Goal: Find specific page/section: Find specific page/section

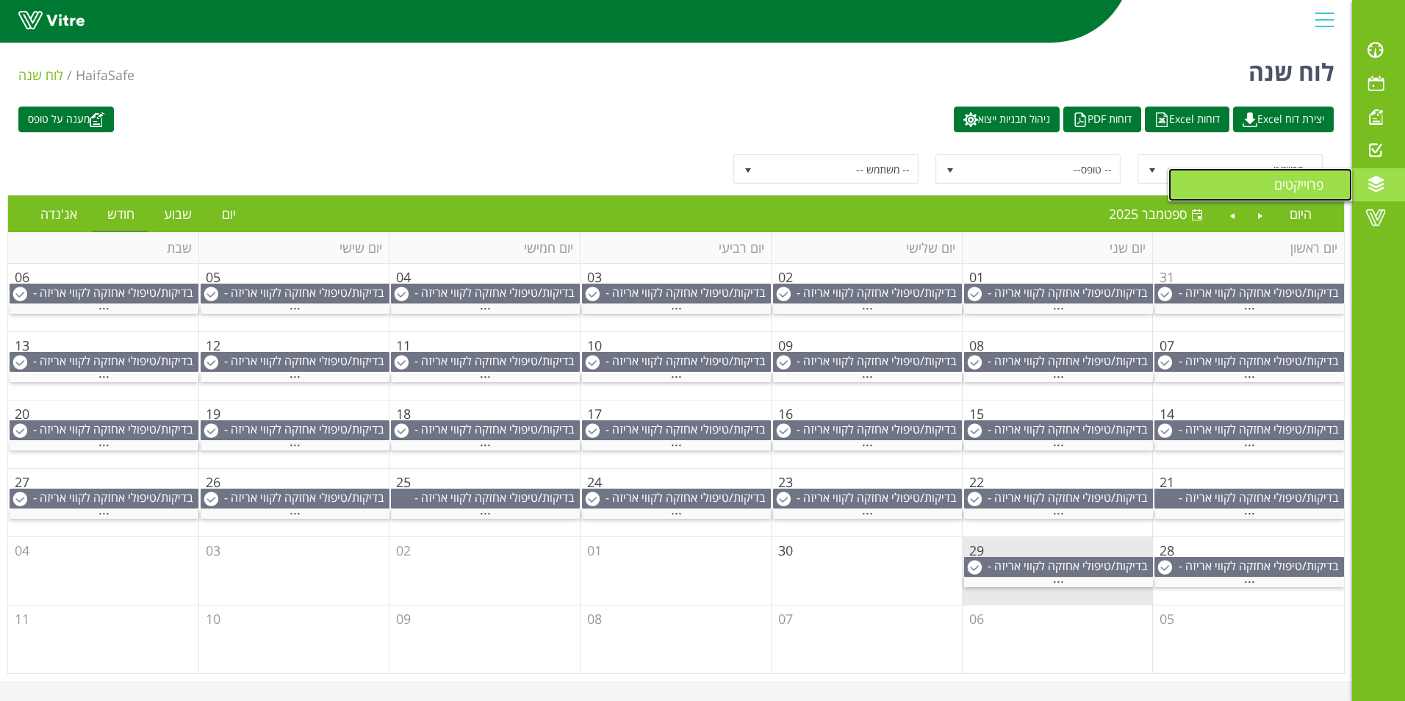
click at [1315, 192] on span "פרוייקטים" at bounding box center [1307, 185] width 67 height 18
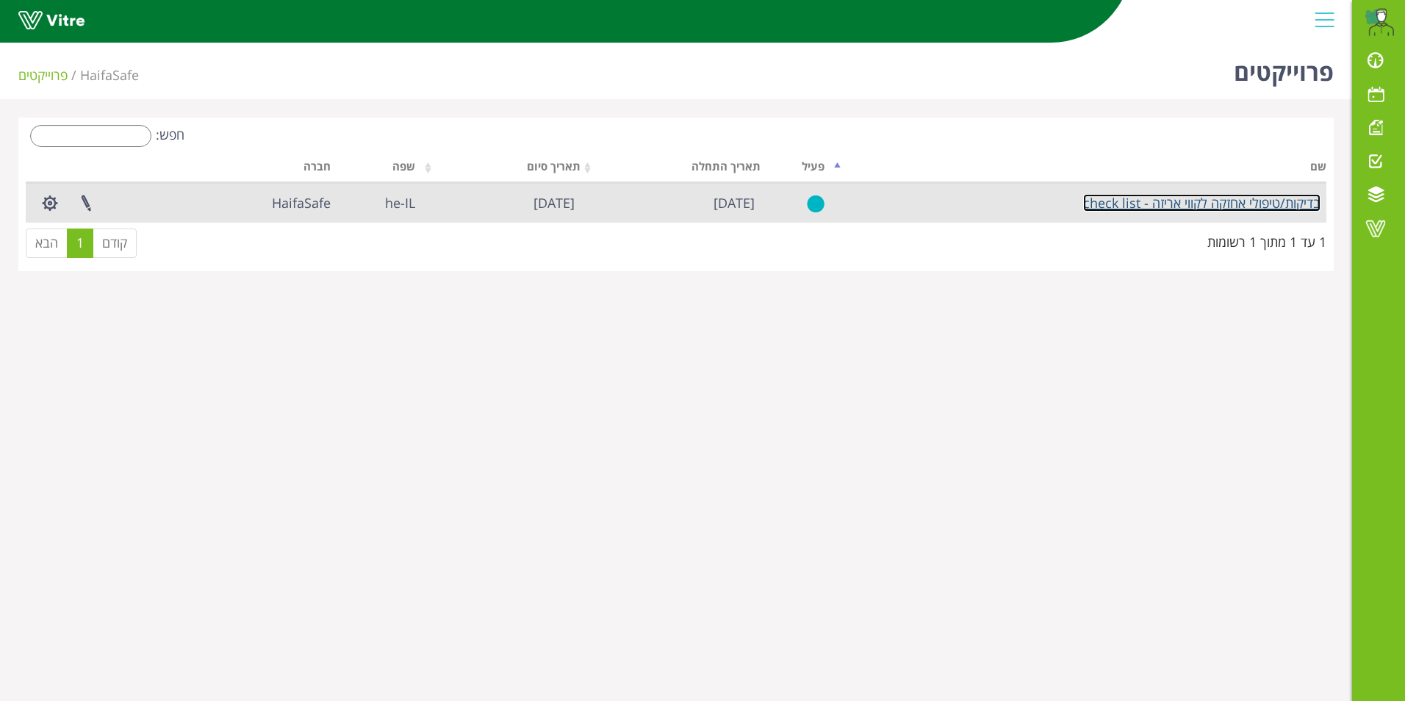
click at [1162, 201] on link "בדיקות/טיפולי אחזקה לקווי אריזה - check list" at bounding box center [1201, 203] width 237 height 18
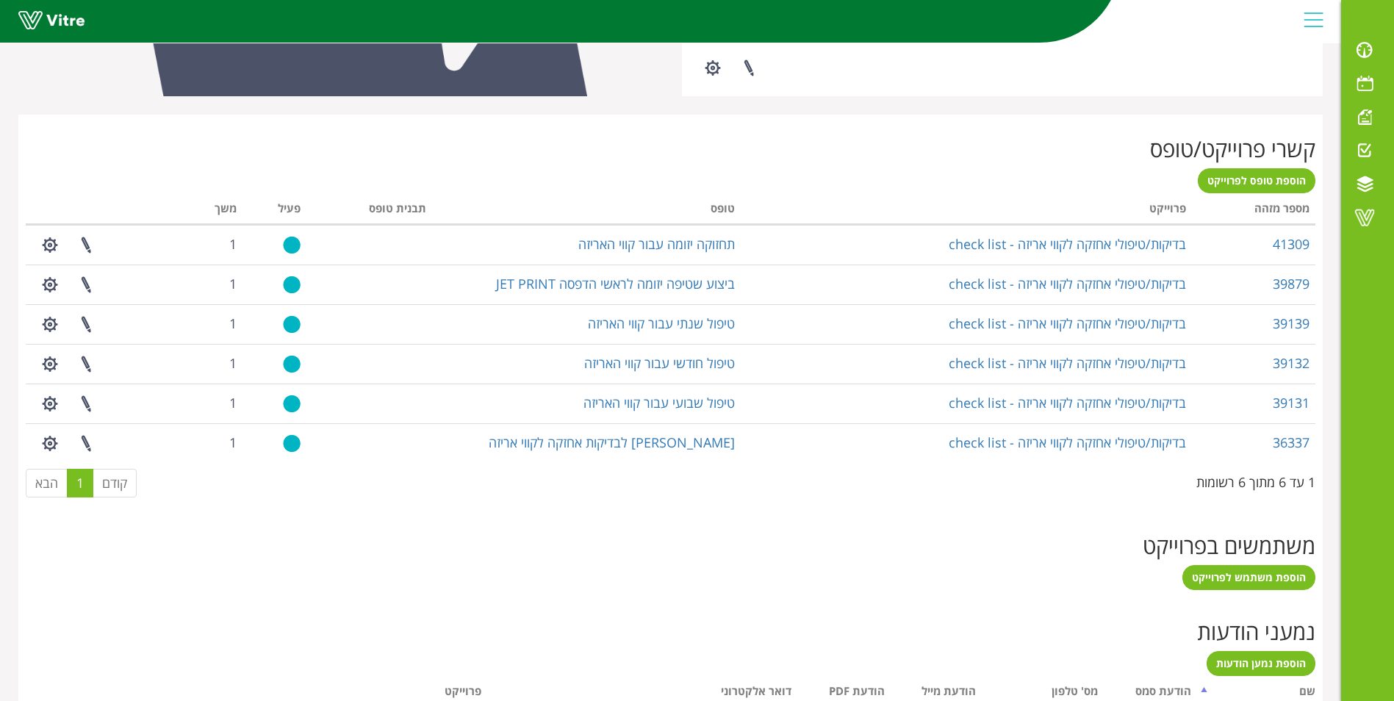
scroll to position [519, 0]
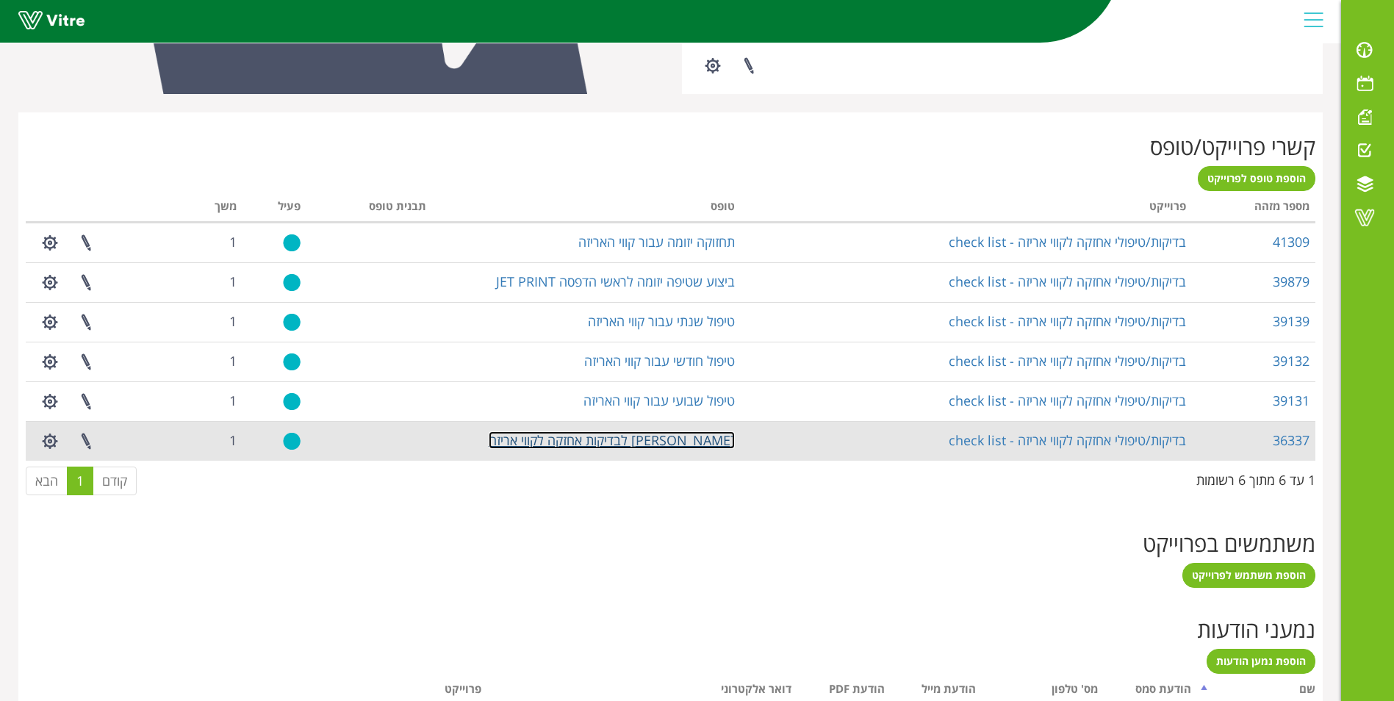
click at [699, 441] on link "[PERSON_NAME] לבדיקות אחזקה לקווי אריזה" at bounding box center [612, 440] width 246 height 18
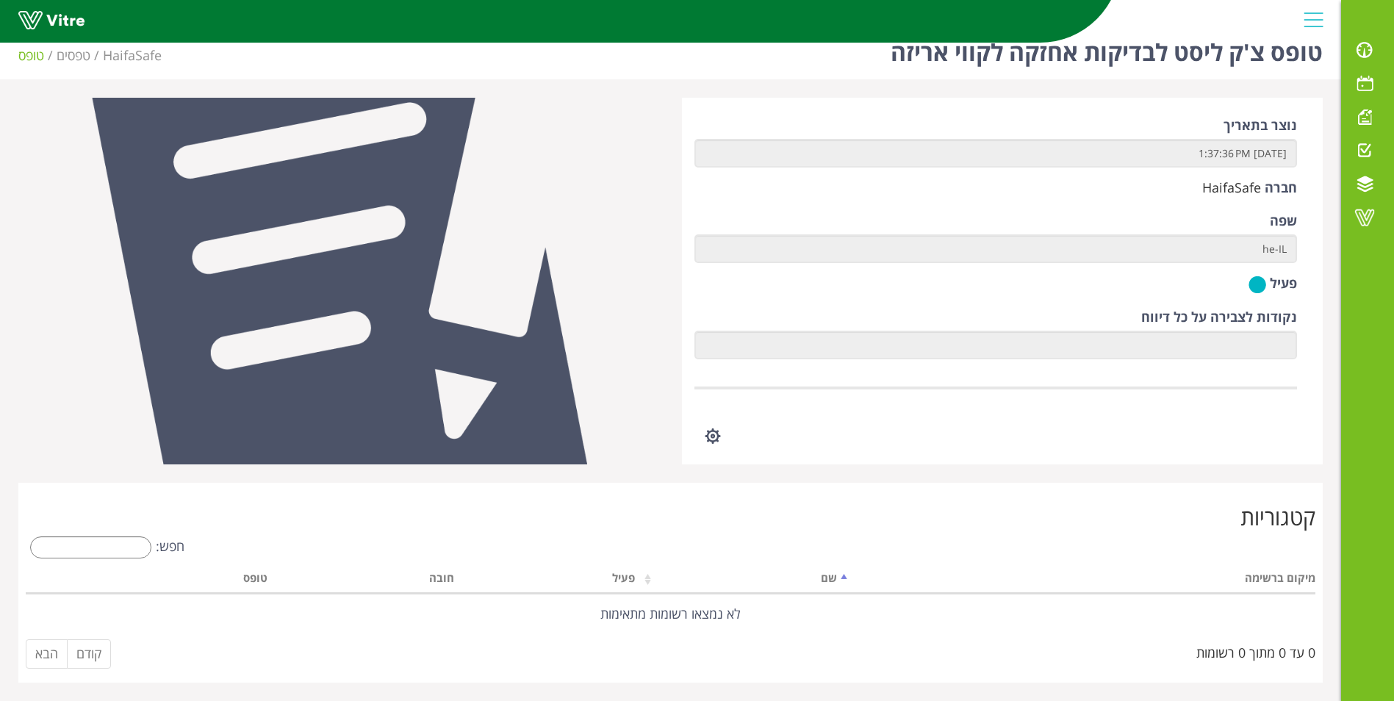
scroll to position [1, 0]
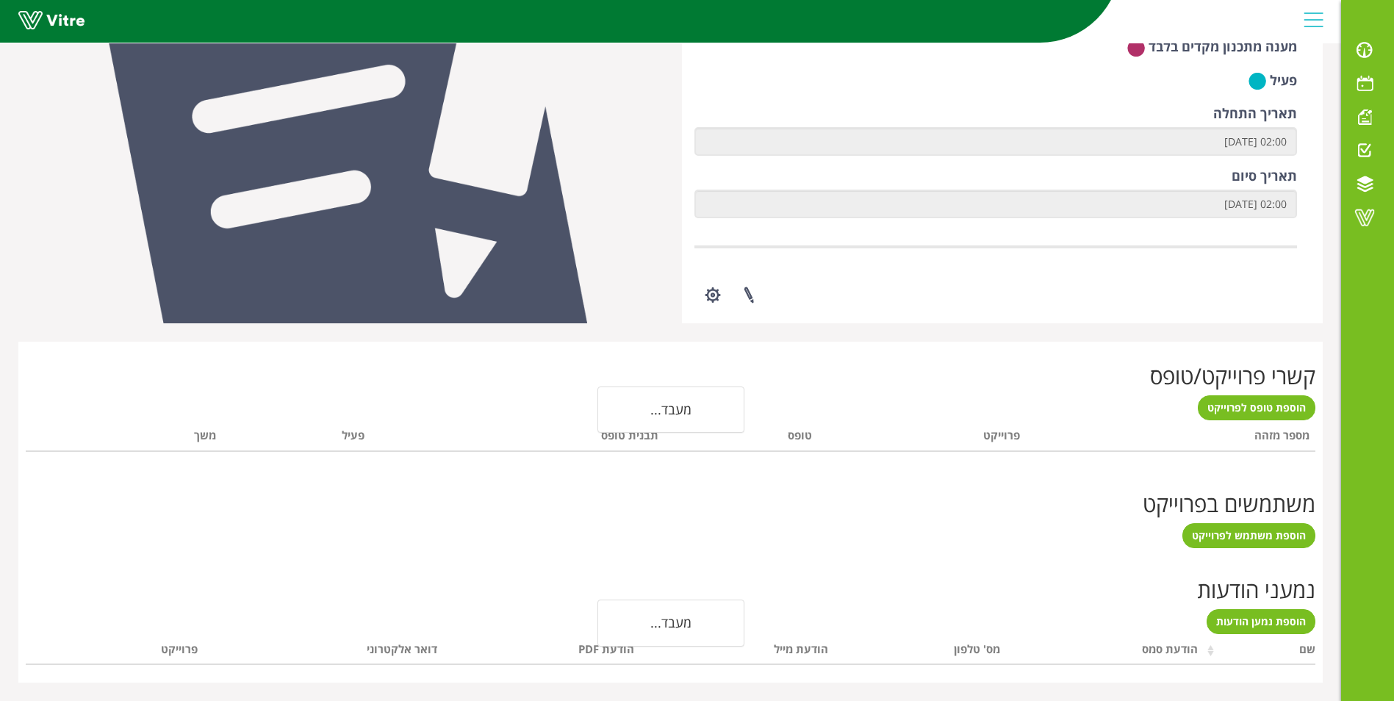
scroll to position [363, 0]
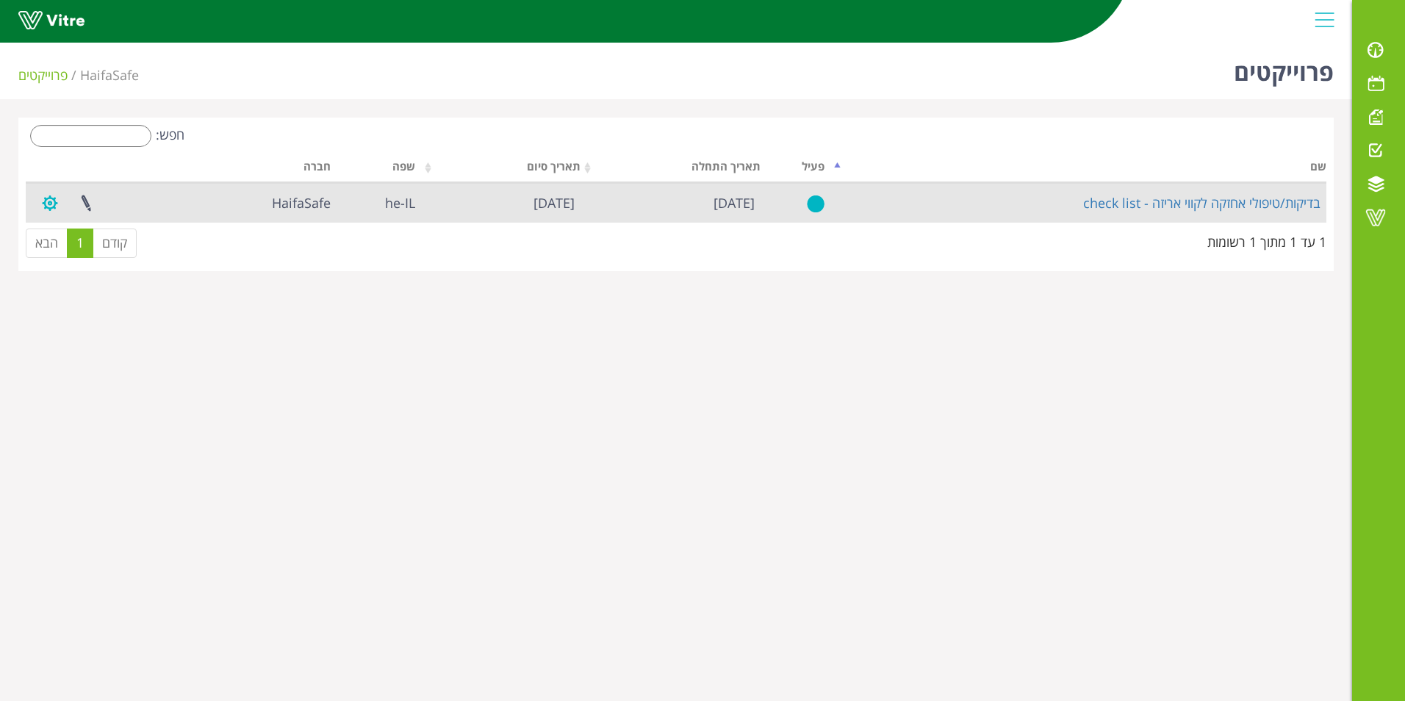
click at [44, 201] on button "button" at bounding box center [50, 203] width 37 height 39
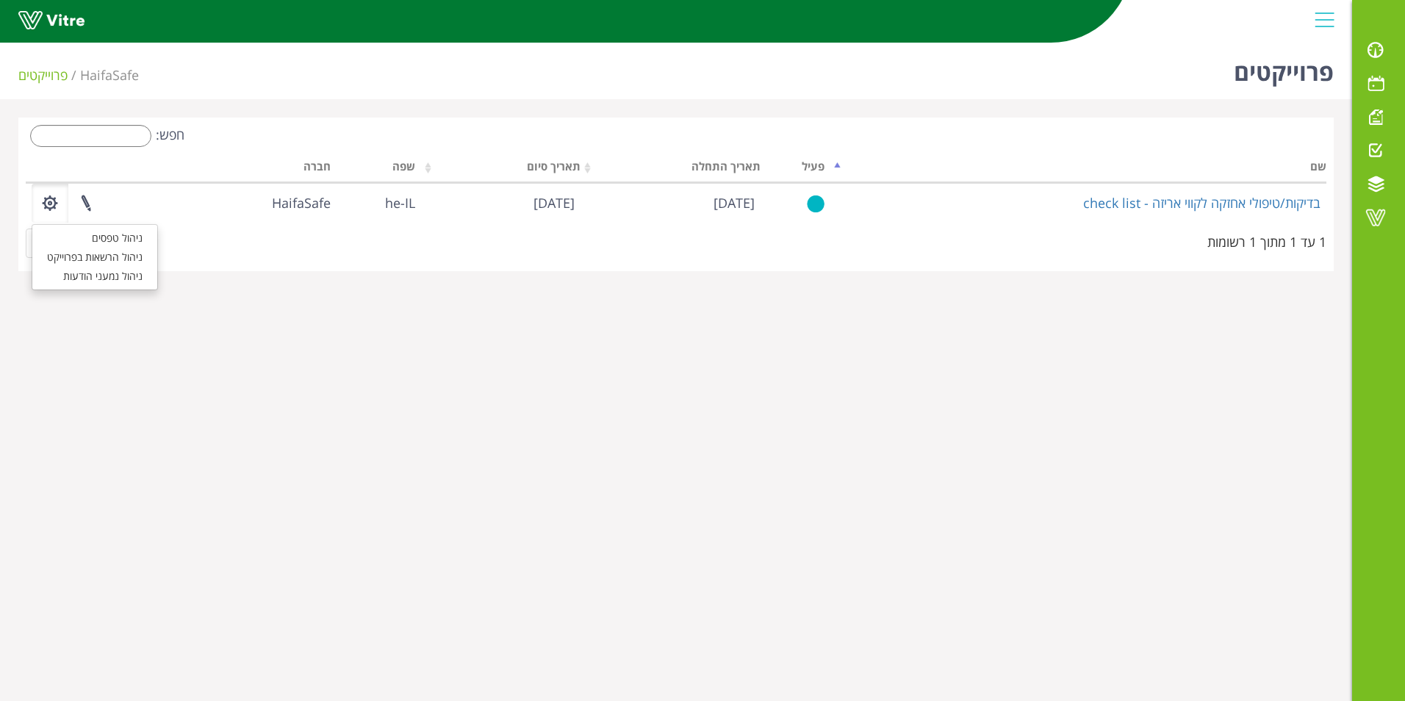
click at [641, 289] on html "[PERSON_NAME][EMAIL_ADDRESS][DOMAIN_NAME] התראות והודעות לוח בקרה לוח שנה מענה …" at bounding box center [702, 144] width 1405 height 289
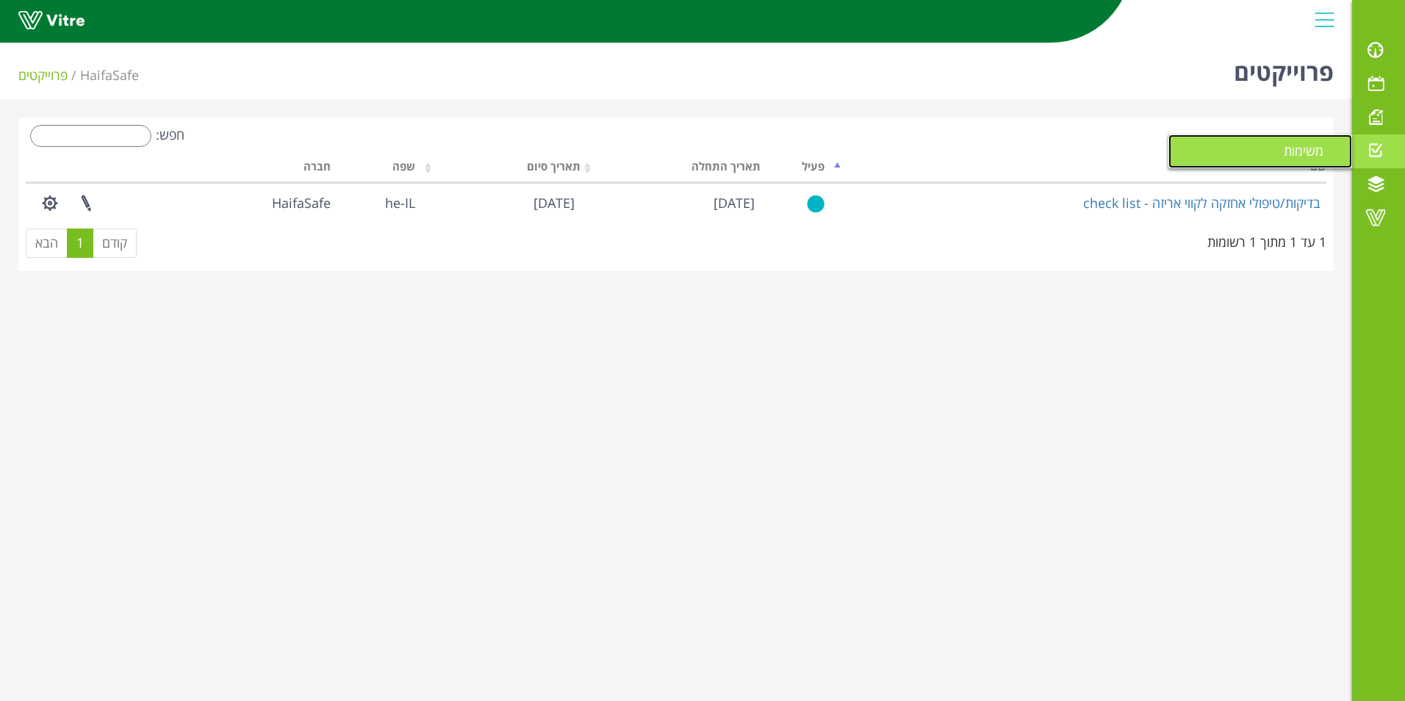
click at [1269, 160] on link "משימות" at bounding box center [1260, 151] width 184 height 34
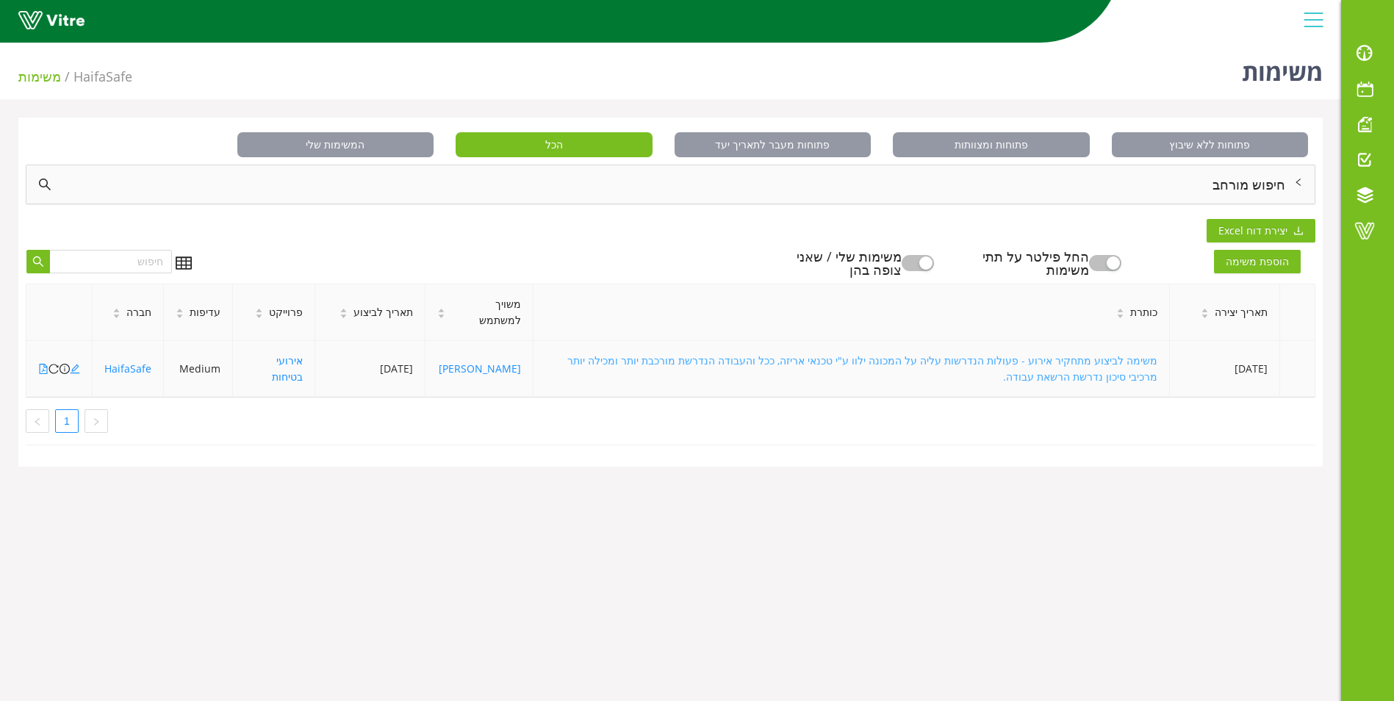
click at [1057, 366] on link "משימה לביצוע מתחקיר אירוע - פעולות הנדרשות עליה על המכונה ילוו ע"י טכנאי אריזה,…" at bounding box center [862, 368] width 590 height 30
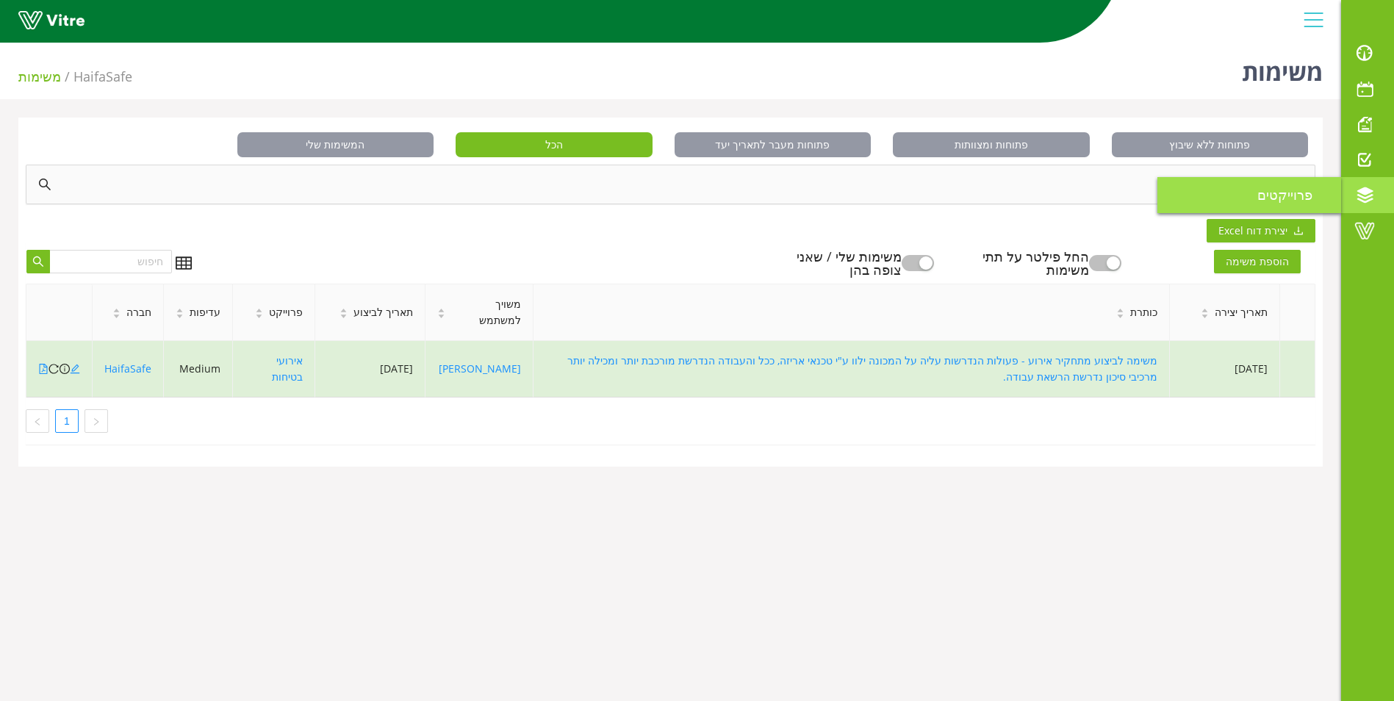
click at [1302, 201] on span "פרוייקטים" at bounding box center [1293, 195] width 73 height 18
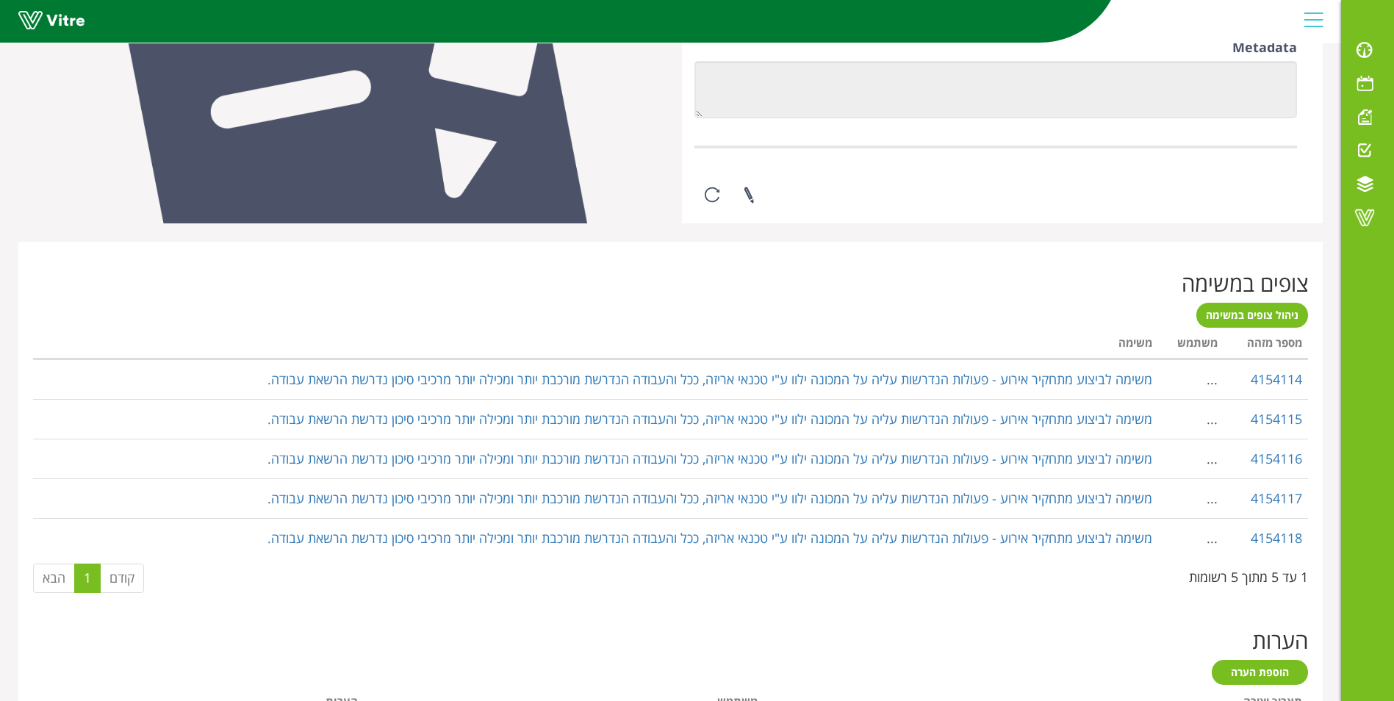
scroll to position [1040, 0]
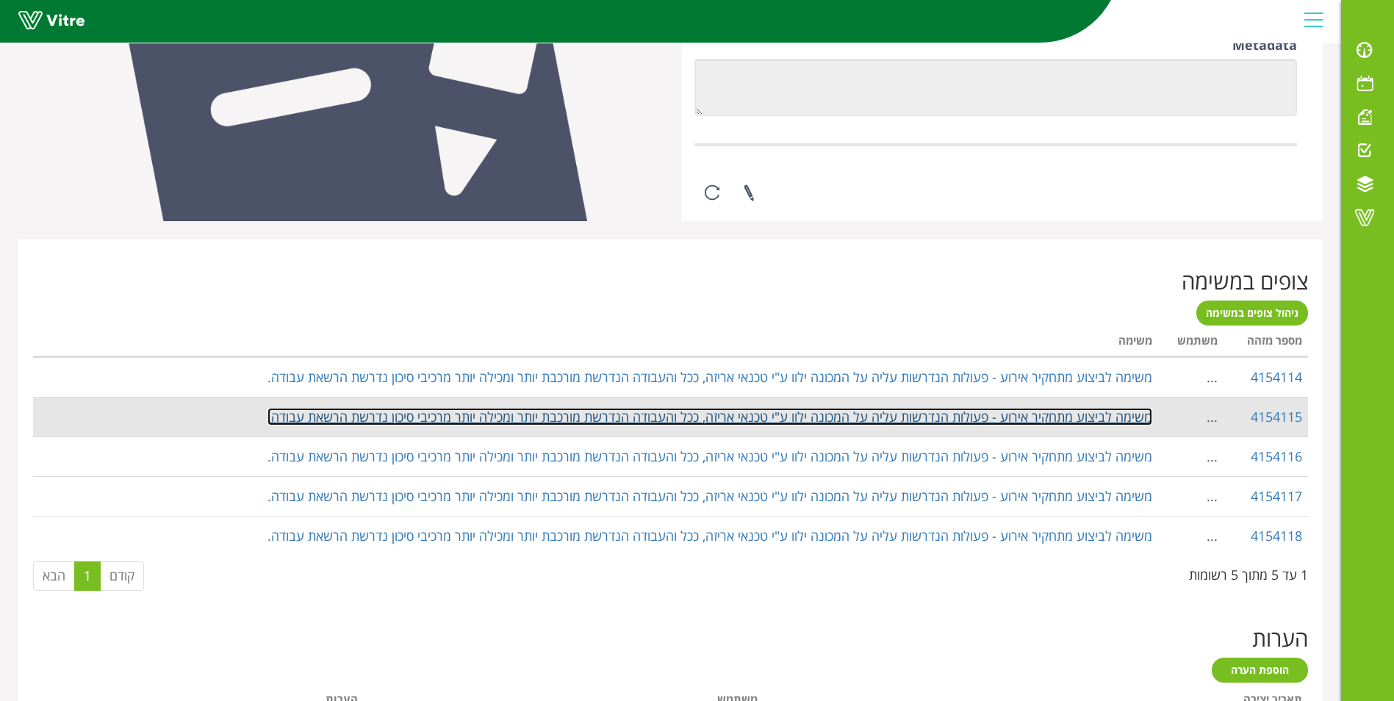
click at [852, 423] on link "משימה לביצוע מתחקיר אירוע - פעולות הנדרשות עליה על המכונה ילוו ע"י טכנאי אריזה,…" at bounding box center [709, 417] width 885 height 18
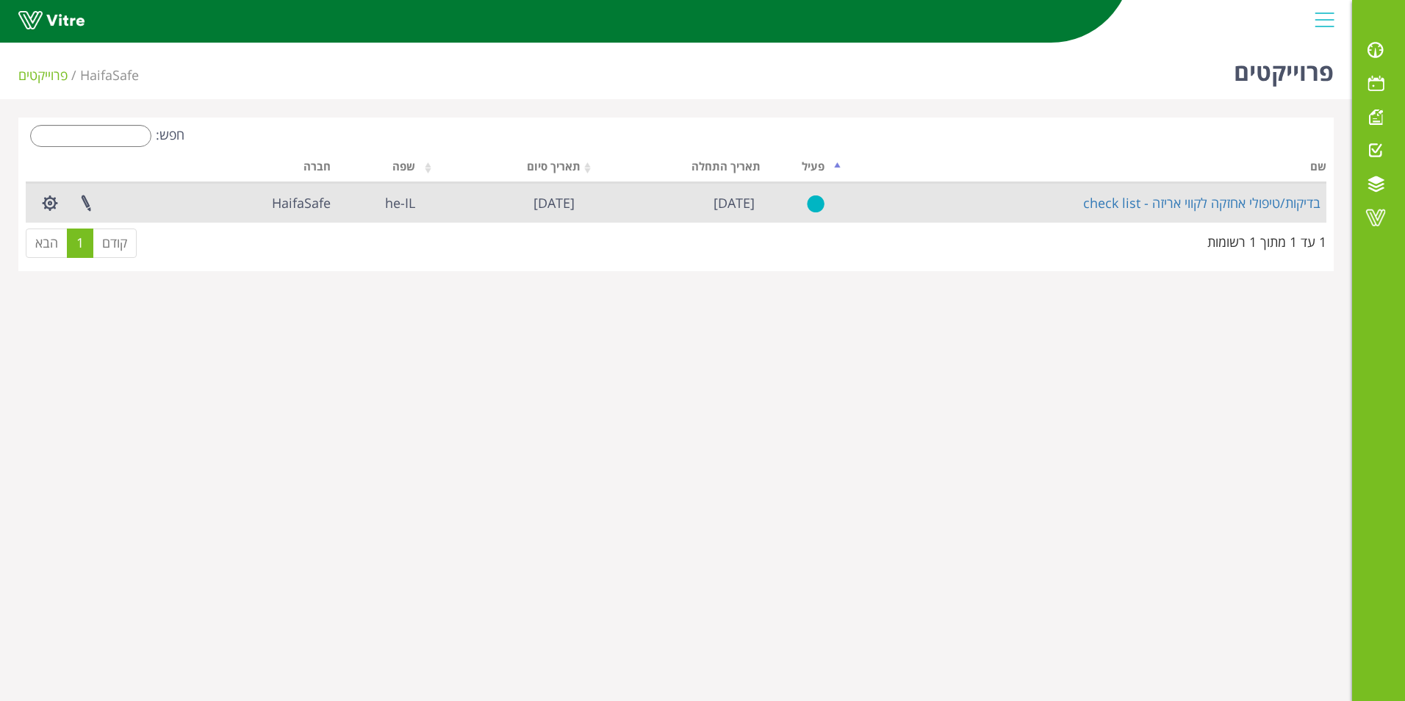
drag, startPoint x: 1120, startPoint y: 202, endPoint x: 971, endPoint y: 220, distance: 149.5
click at [971, 220] on td "בדיקות/טיפולי אחזקה לקווי אריזה - check list" at bounding box center [1078, 203] width 496 height 40
click at [1113, 194] on link "בדיקות/טיפולי אחזקה לקווי אריזה - check list" at bounding box center [1201, 203] width 237 height 18
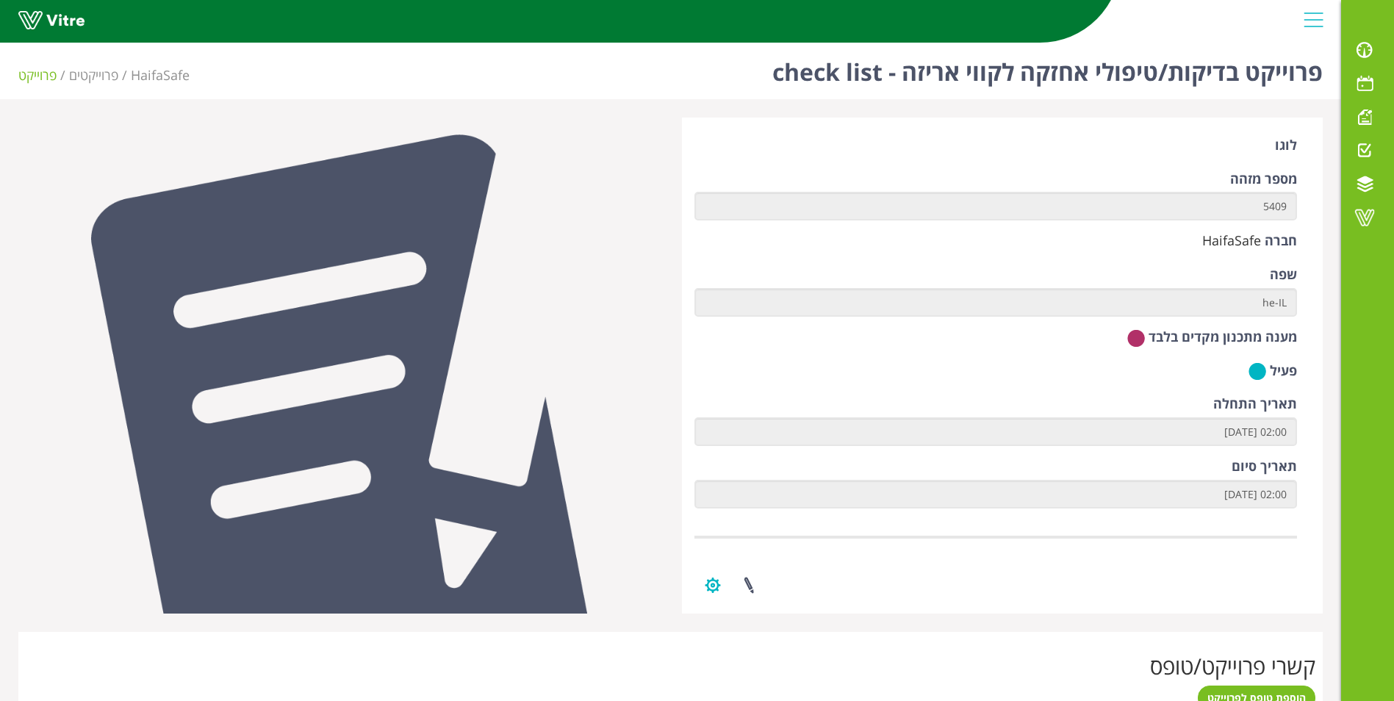
click at [713, 581] on button "button" at bounding box center [712, 585] width 37 height 39
click at [787, 617] on link "ניהול טפסים" at bounding box center [757, 620] width 125 height 19
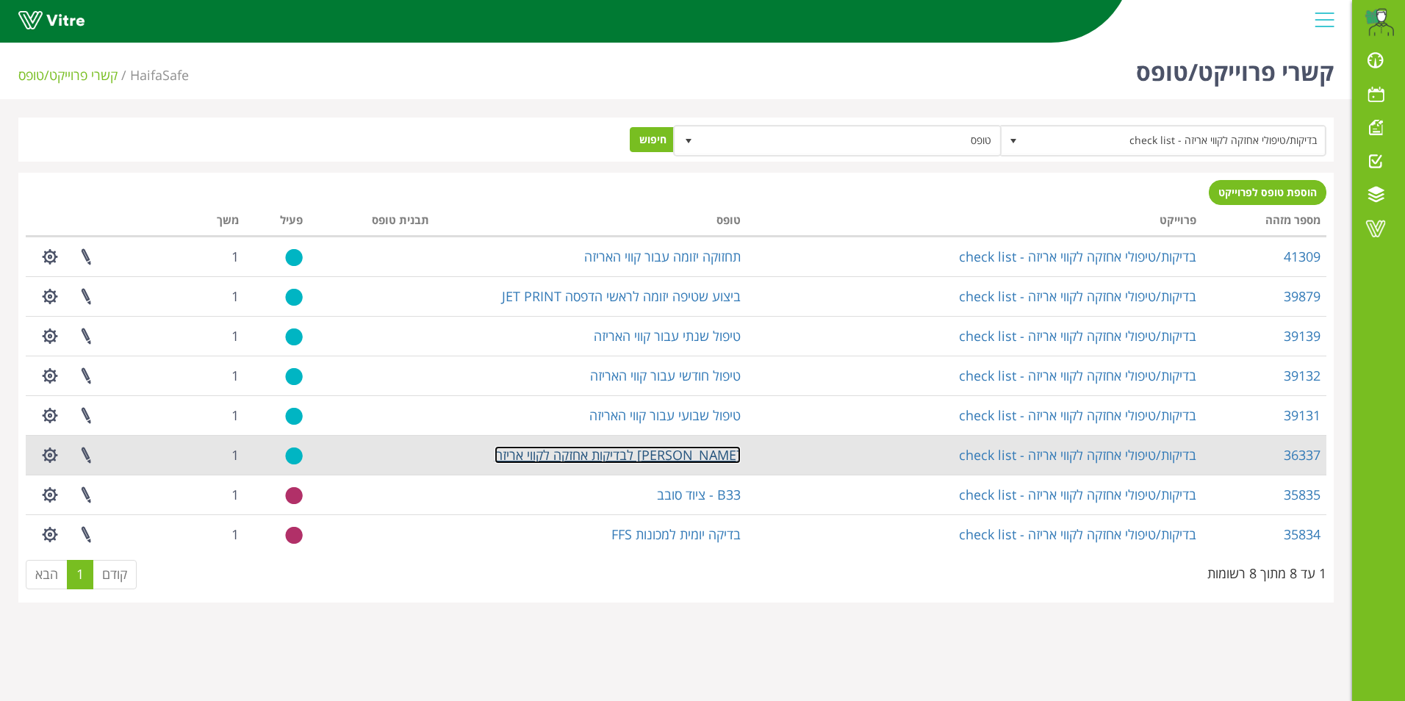
click at [711, 456] on link "צ'ק ליסט לבדיקות אחזקה לקווי אריזה" at bounding box center [617, 455] width 246 height 18
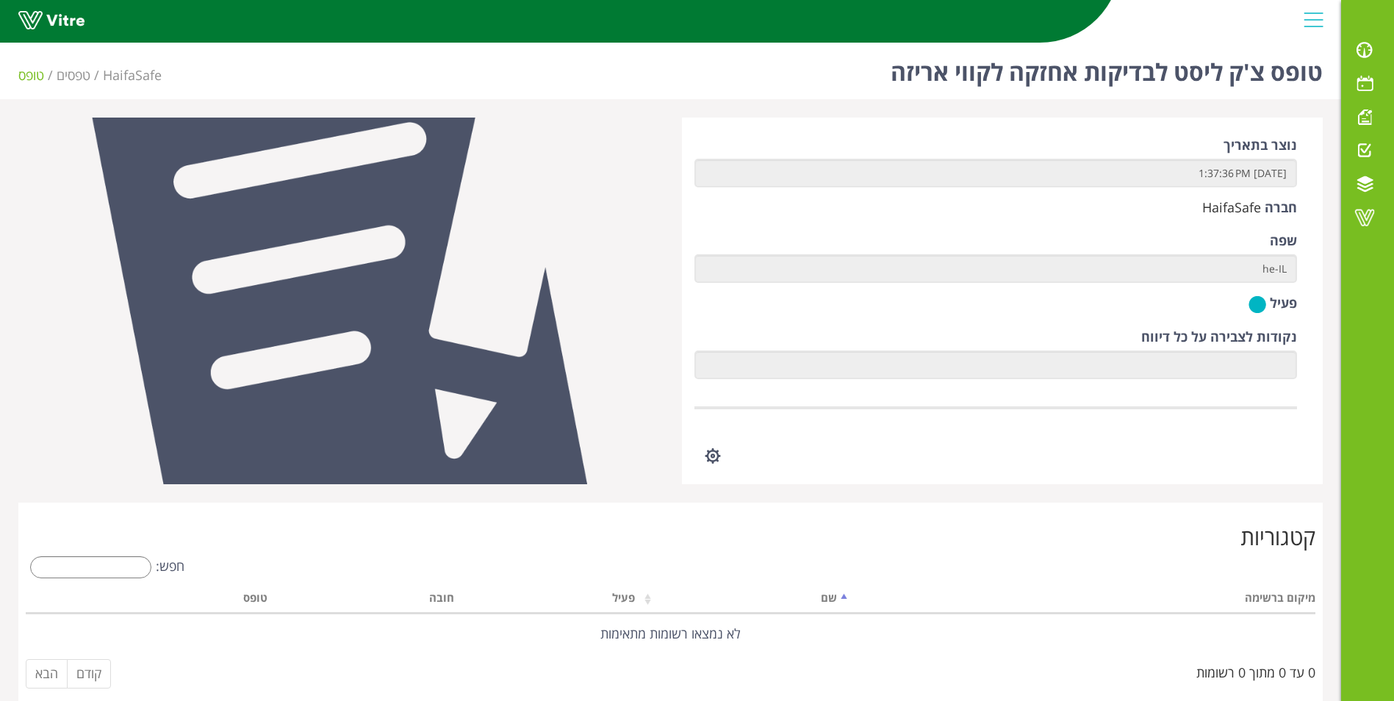
scroll to position [20, 0]
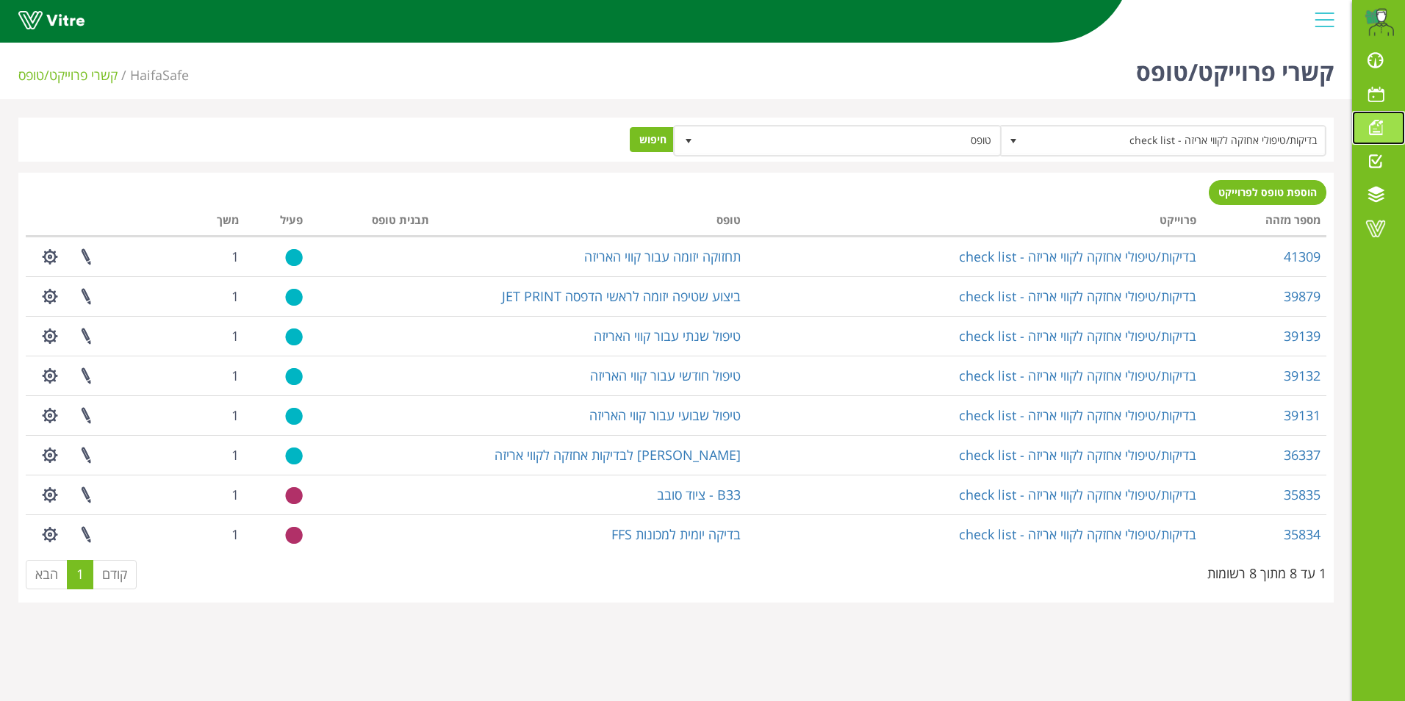
click at [1381, 129] on span at bounding box center [1375, 127] width 37 height 18
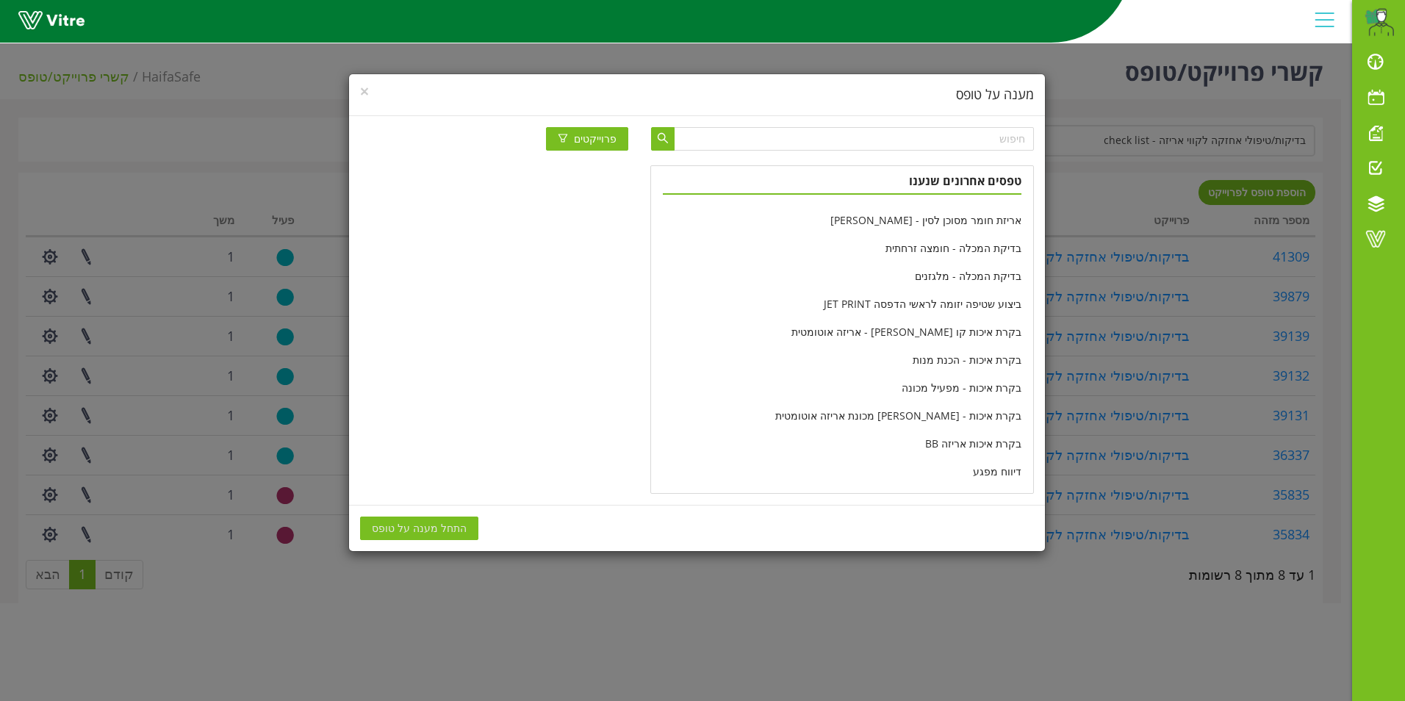
click at [1375, 95] on div "× מענה על טופס פרוייקטים טפסים אחרונים שנענו אריזת חומר מסוכן לסין - [PERSON_NA…" at bounding box center [702, 350] width 1405 height 701
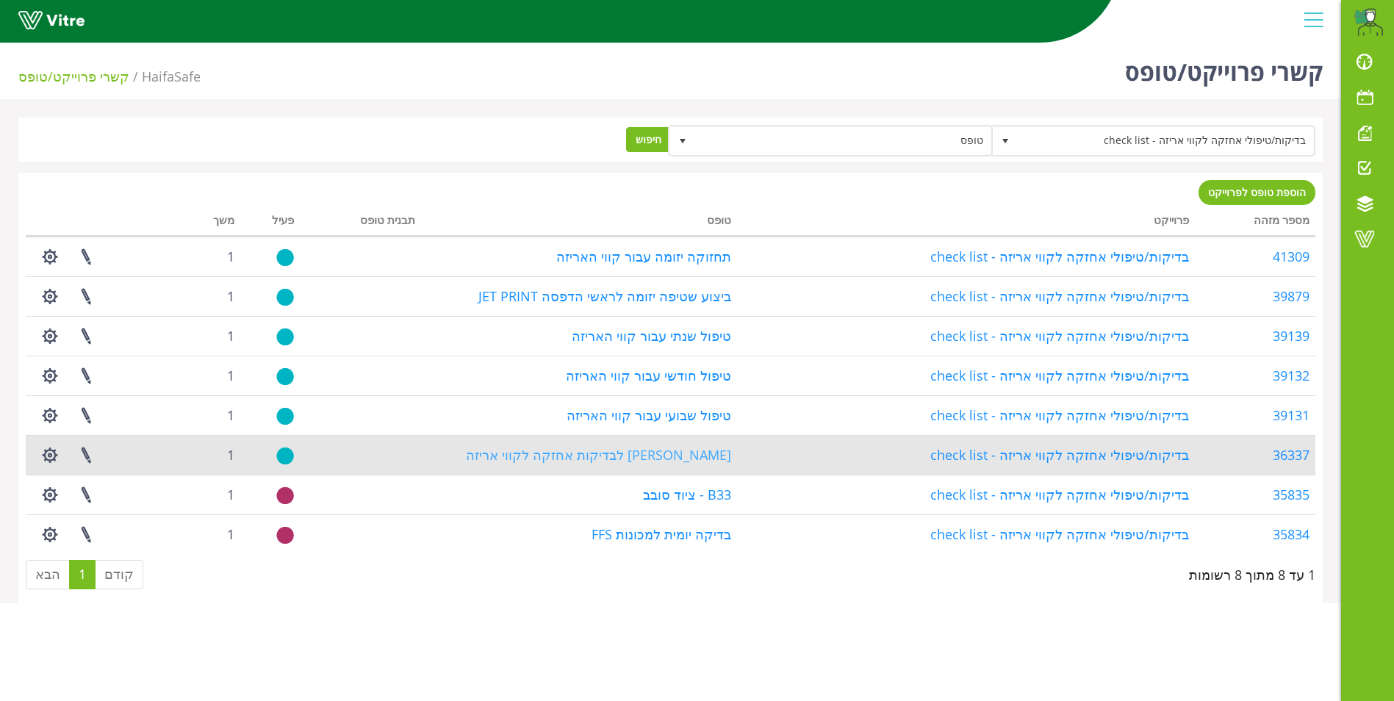
click at [678, 455] on link "[PERSON_NAME] לבדיקות אחזקה לקווי אריזה" at bounding box center [598, 455] width 265 height 18
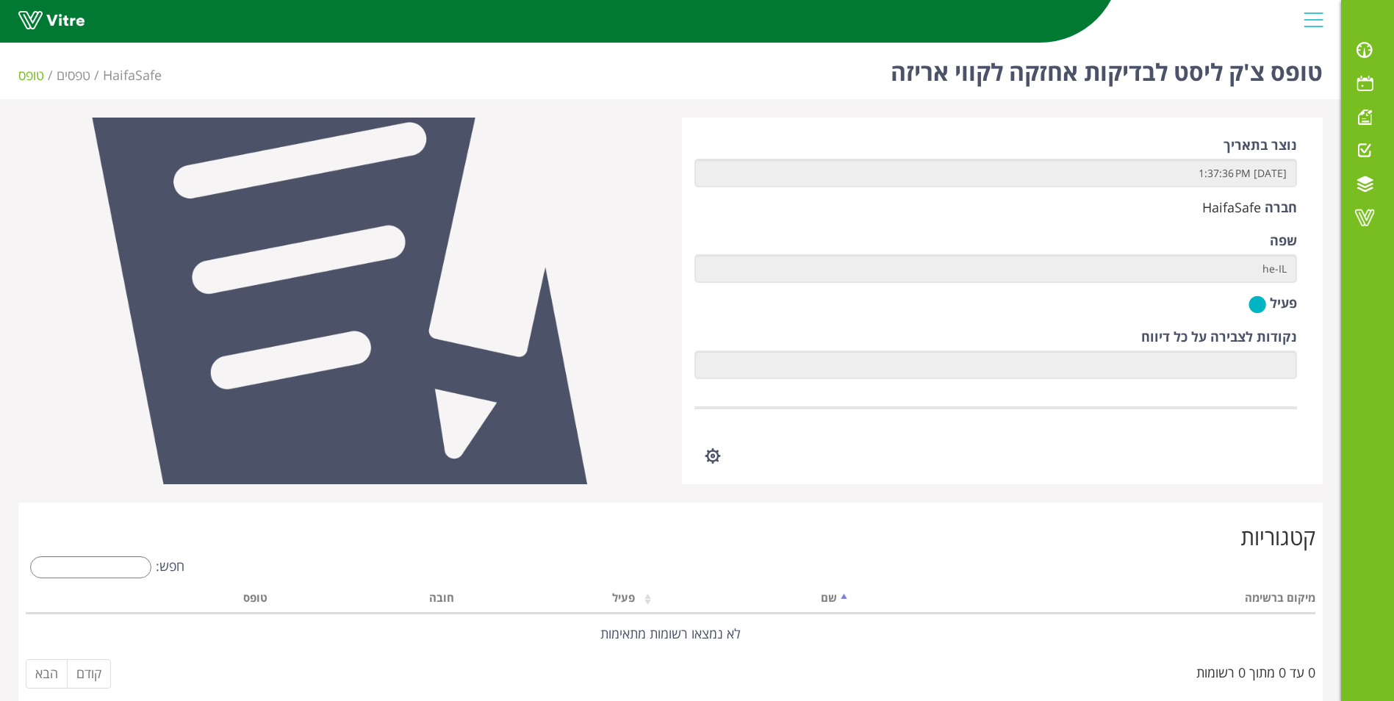
click at [1317, 21] on div at bounding box center [1313, 20] width 33 height 40
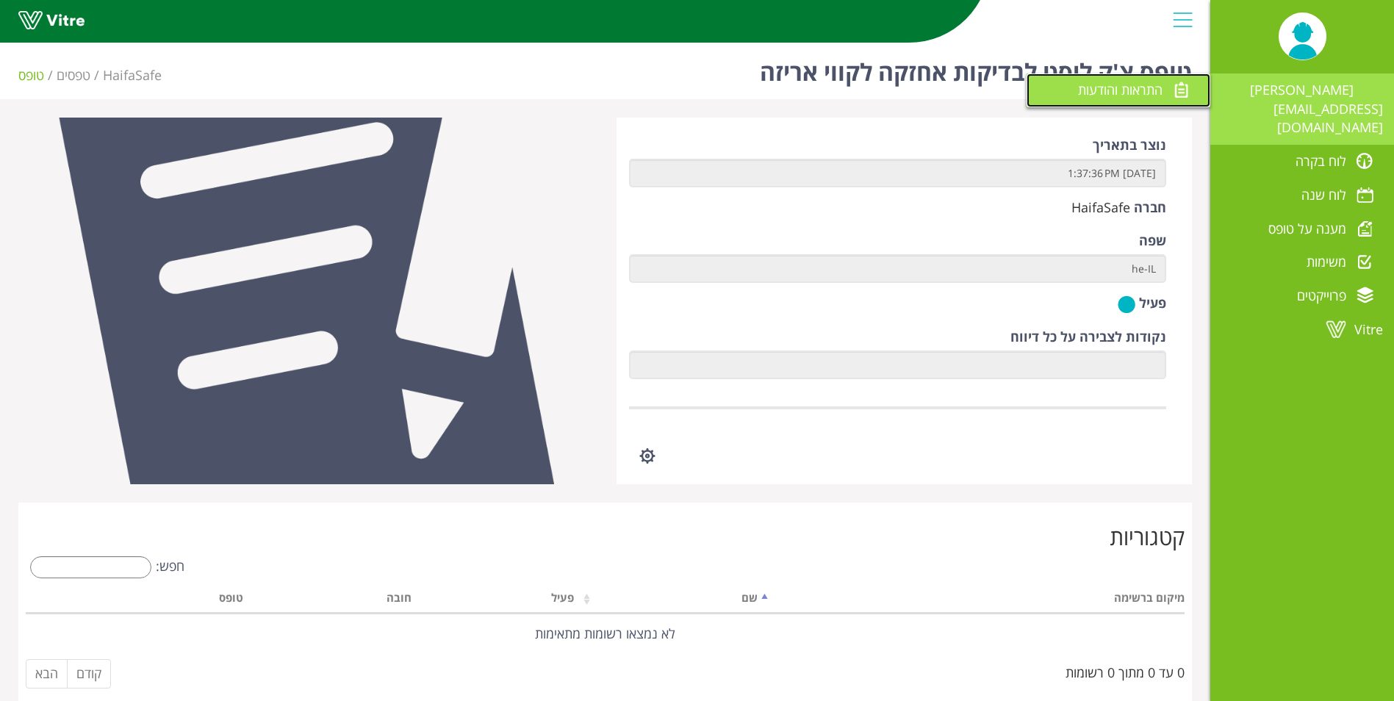
click at [1137, 87] on span "התראות והודעות" at bounding box center [1120, 90] width 84 height 18
